Goal: Transaction & Acquisition: Subscribe to service/newsletter

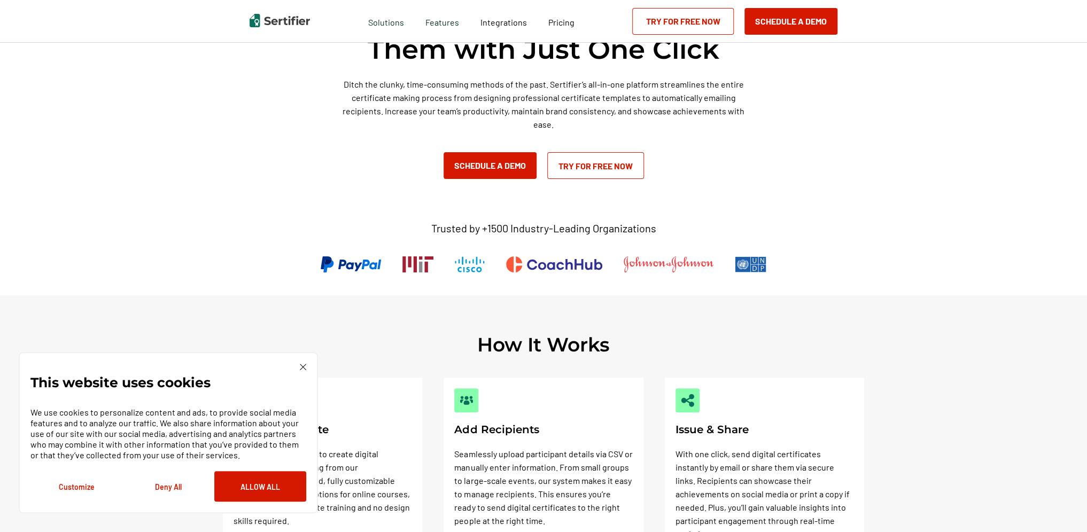
scroll to position [214, 0]
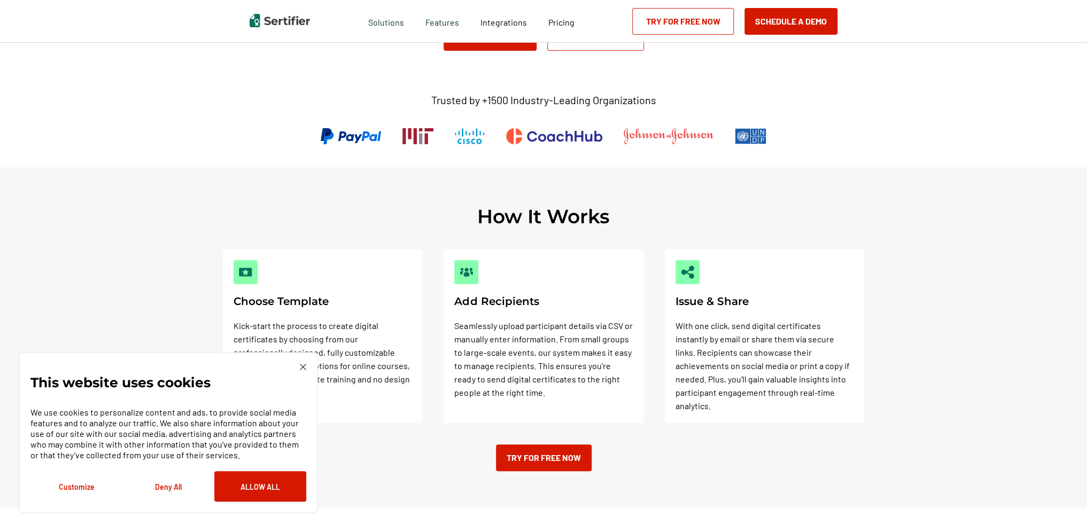
click at [698, 22] on link "Try for Free Now" at bounding box center [683, 21] width 102 height 27
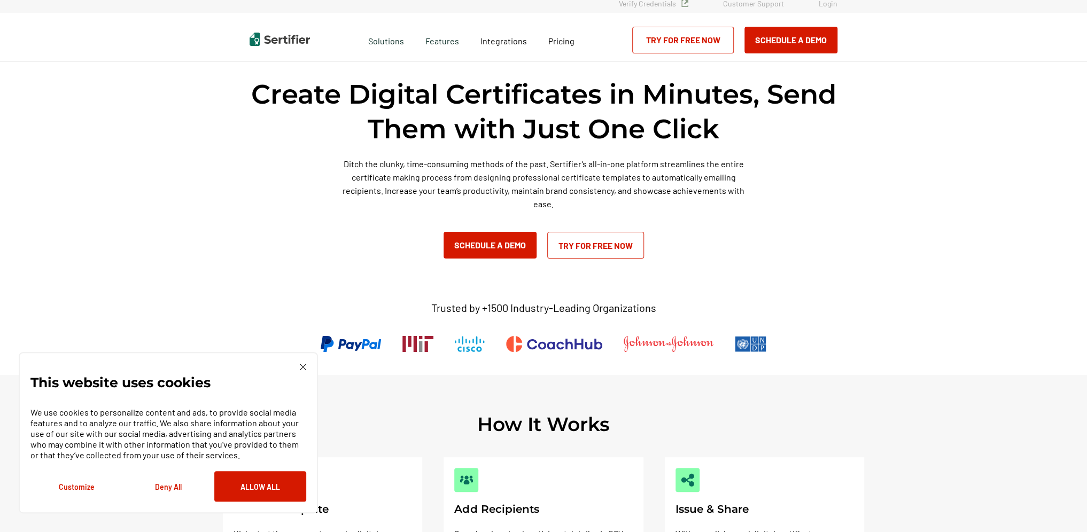
scroll to position [0, 0]
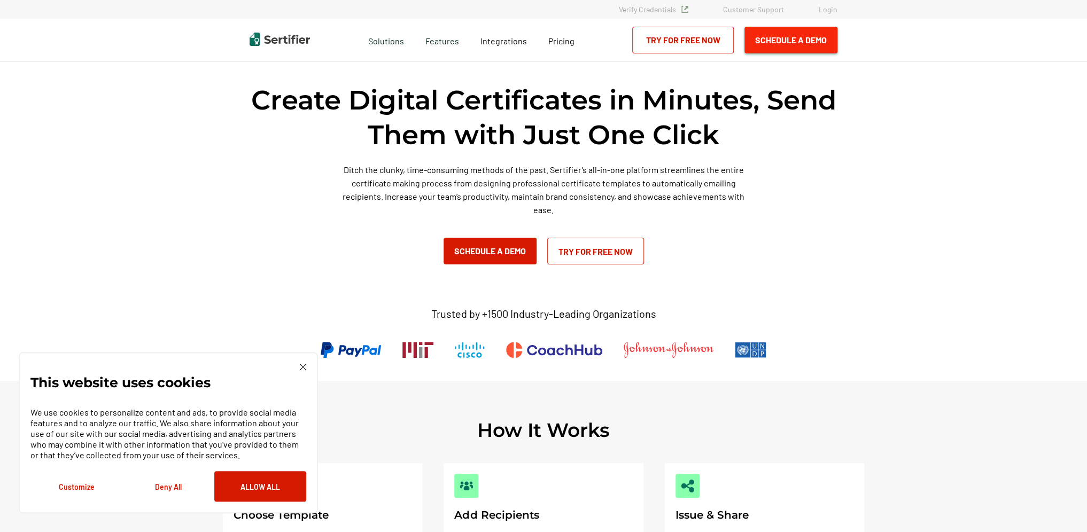
click at [783, 43] on button "Schedule a Demo" at bounding box center [790, 40] width 93 height 27
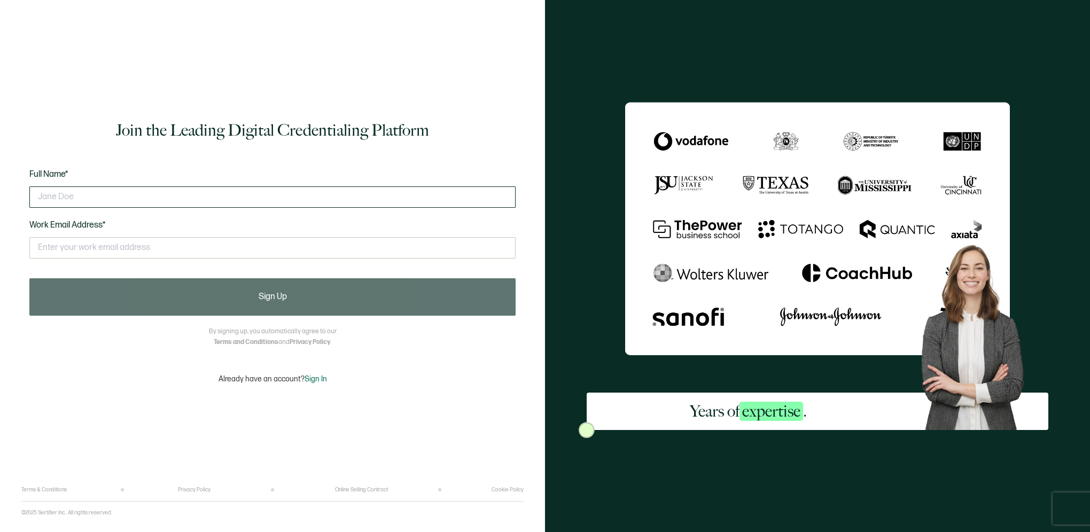
click at [78, 198] on input "text" at bounding box center [272, 197] width 486 height 21
type input "[PERSON_NAME]"
click at [156, 252] on input "text" at bounding box center [272, 247] width 486 height 21
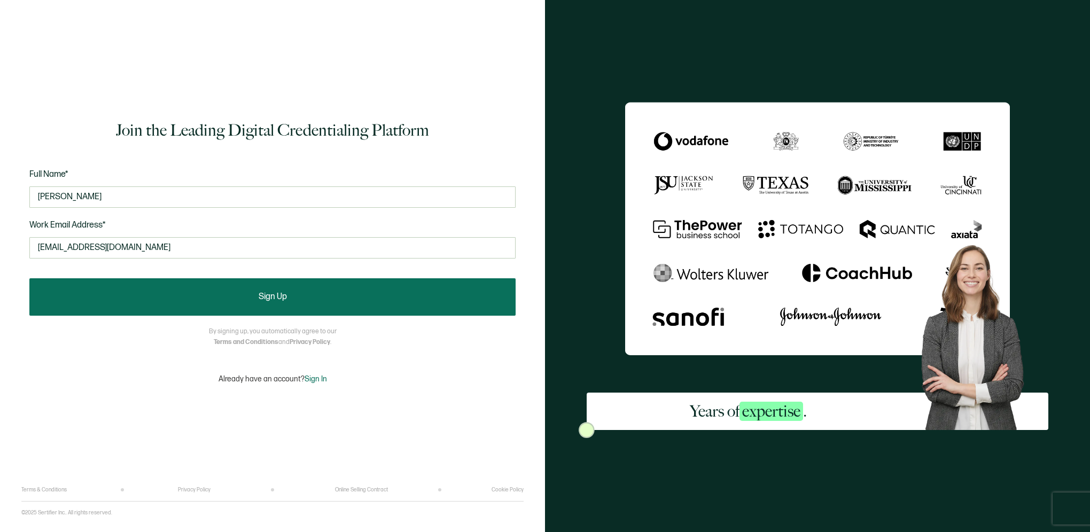
type input "[EMAIL_ADDRESS][DOMAIN_NAME]"
click at [193, 299] on button "Sign Up" at bounding box center [272, 296] width 486 height 37
click at [157, 291] on button "Sign Up" at bounding box center [272, 296] width 486 height 37
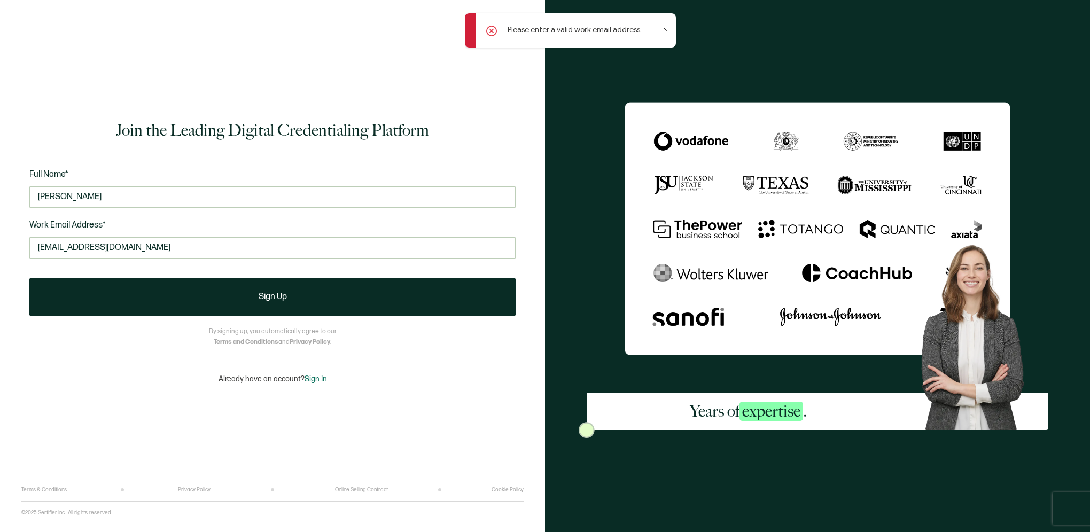
click at [665, 32] on icon at bounding box center [665, 29] width 5 height 5
